Goal: Navigation & Orientation: Find specific page/section

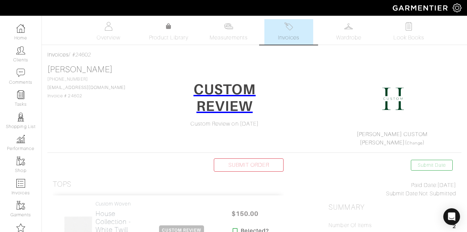
click at [105, 15] on div "Company Settings Manage Subscription My Profile Stylists Sign Out" at bounding box center [233, 8] width 467 height 16
click at [111, 32] on link "Overview" at bounding box center [108, 31] width 49 height 25
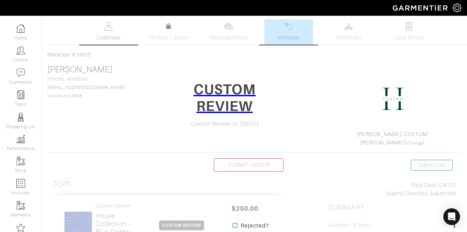
click at [105, 31] on link "Overview" at bounding box center [108, 31] width 49 height 25
